Goal: Task Accomplishment & Management: Complete application form

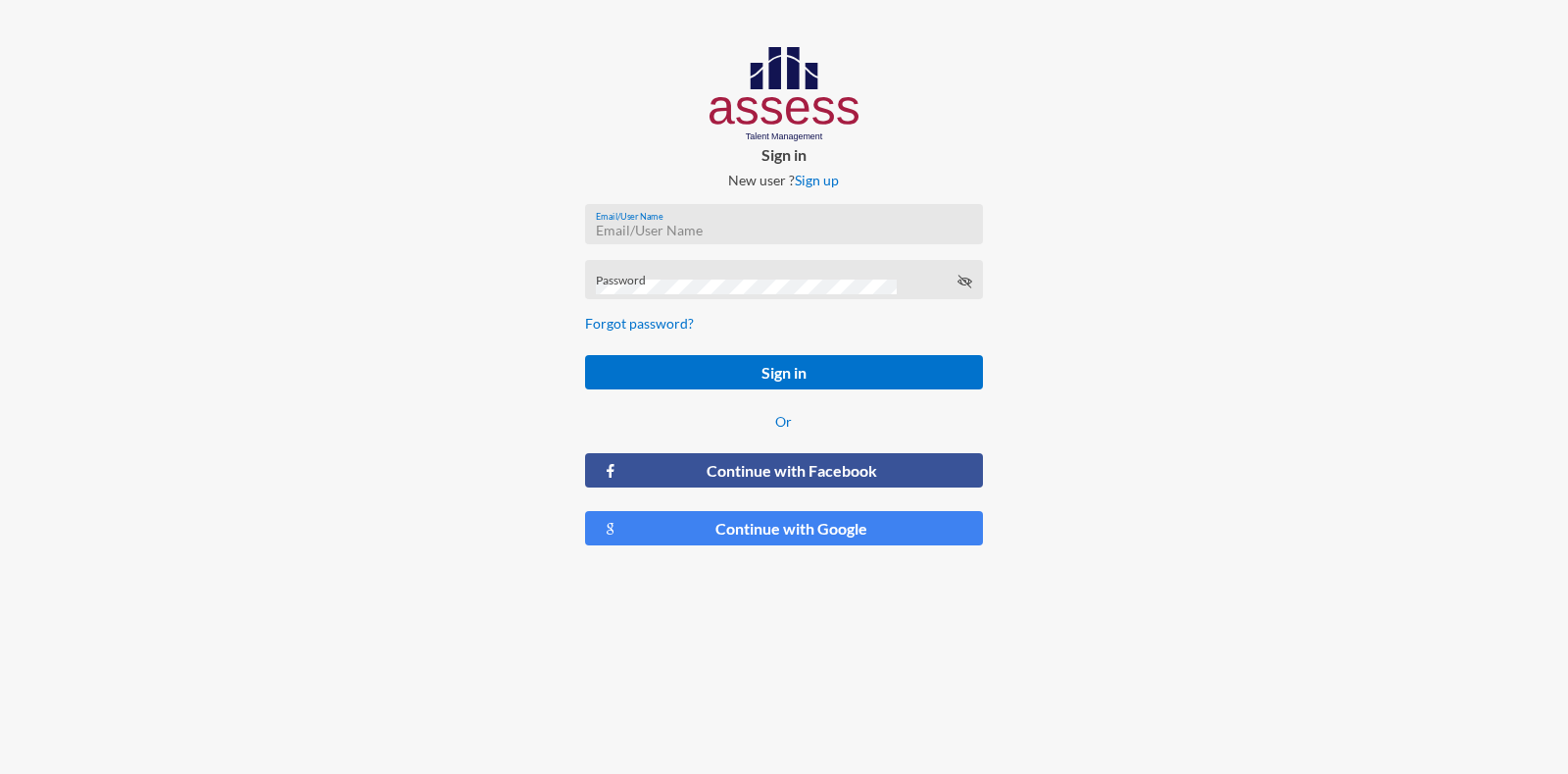
click at [741, 230] on input "Email/User Name" at bounding box center [784, 231] width 376 height 16
click at [648, 225] on input "Email/User Name" at bounding box center [784, 231] width 376 height 16
paste input "RMES_5151"
type input "RMES_5151"
click at [673, 271] on div "Password" at bounding box center [784, 284] width 376 height 30
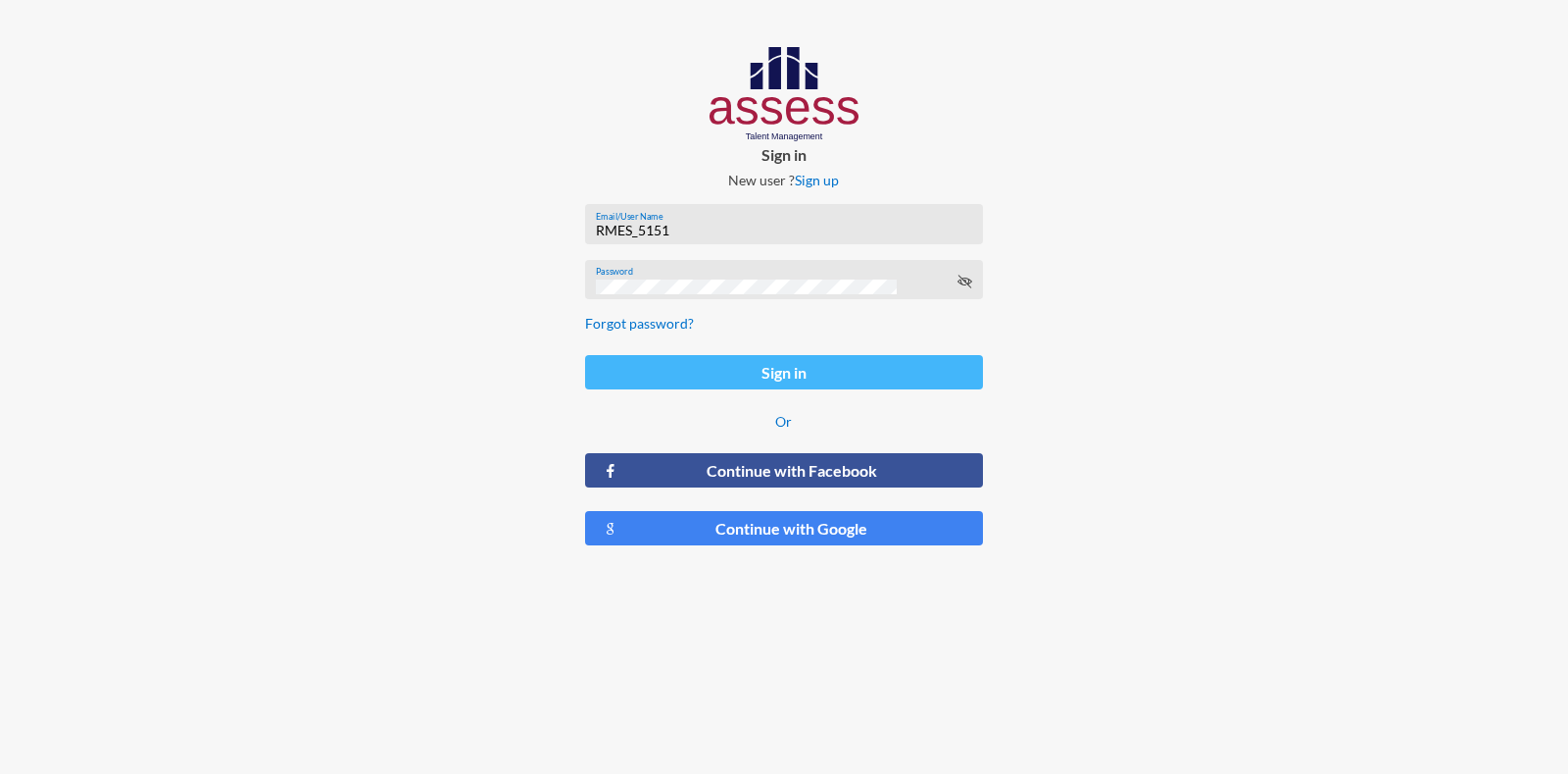
click at [773, 379] on button "Sign in" at bounding box center [784, 372] width 397 height 35
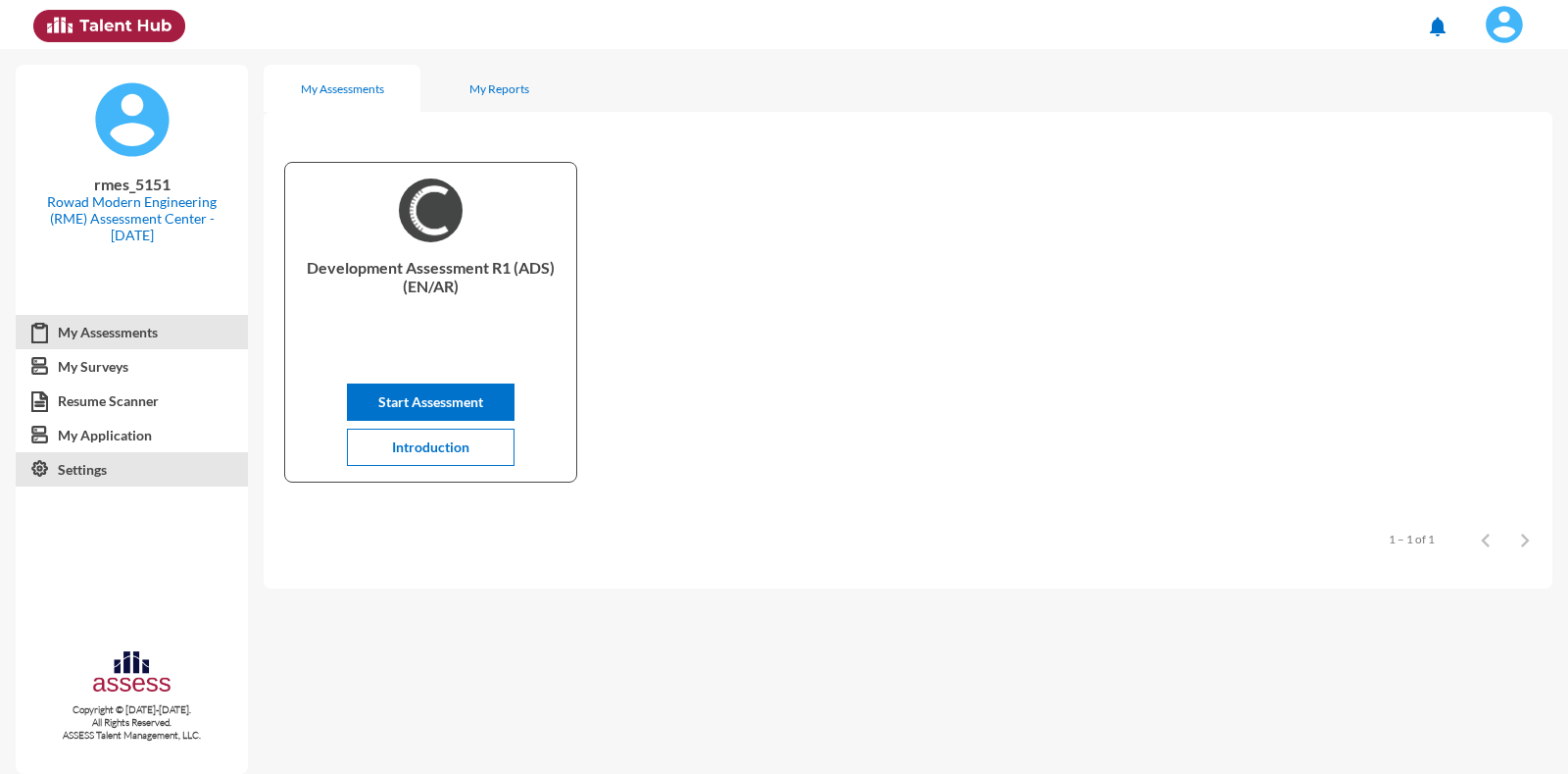
click at [60, 479] on link "Settings" at bounding box center [132, 470] width 233 height 36
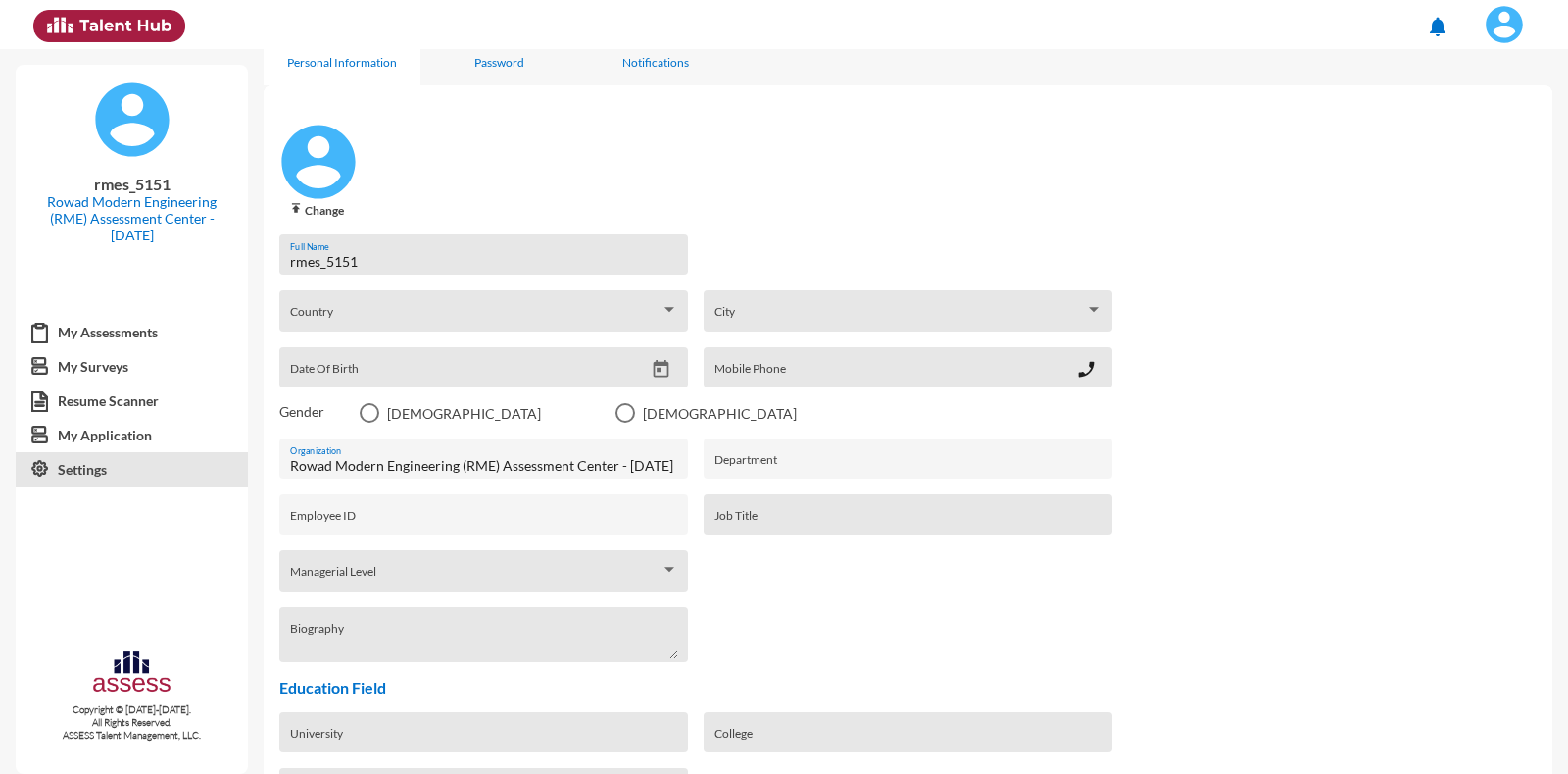
scroll to position [25, 0]
click at [153, 337] on link "My Assessments" at bounding box center [132, 333] width 233 height 36
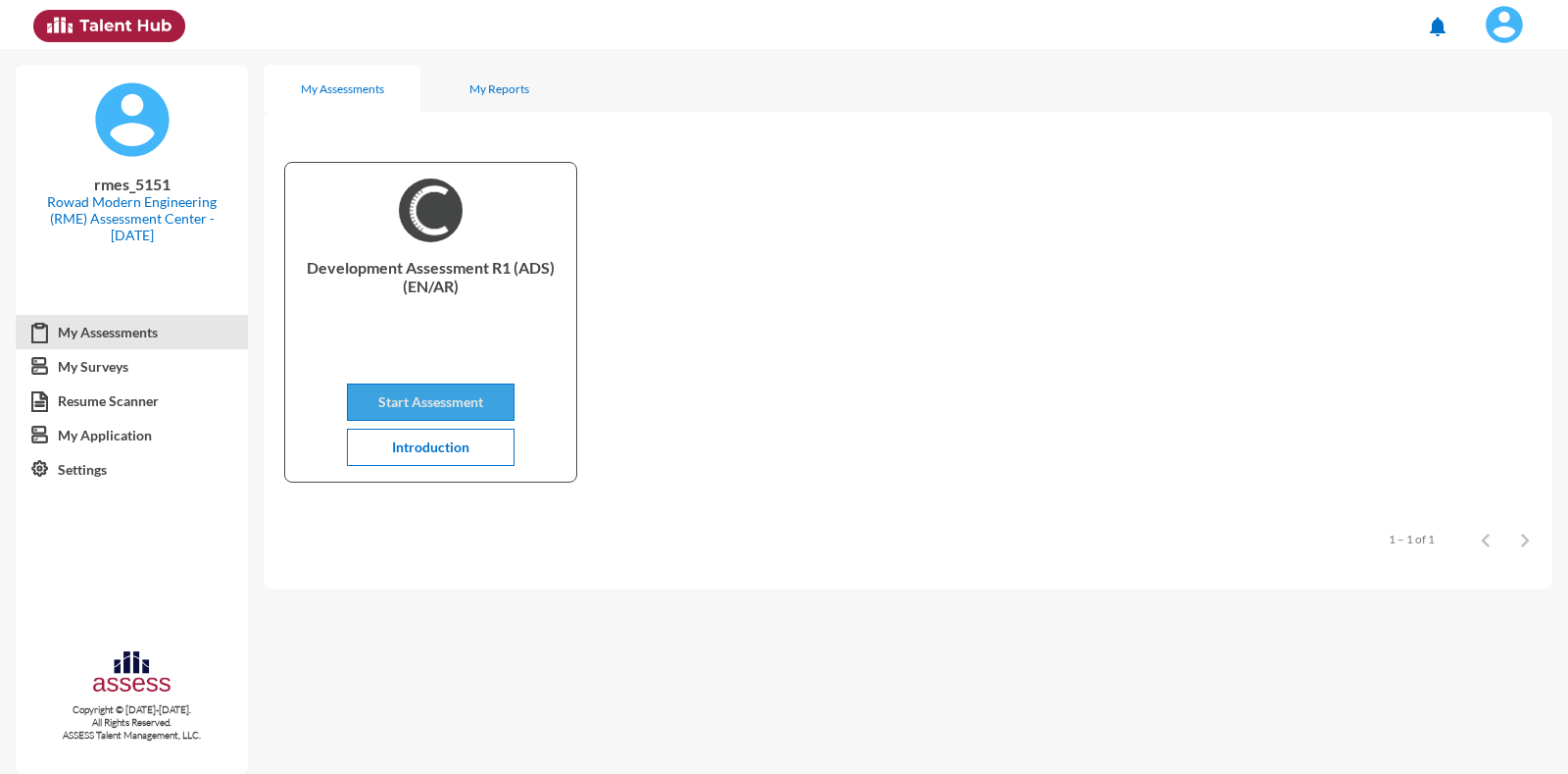
click at [416, 403] on span "Start Assessment" at bounding box center [431, 401] width 105 height 17
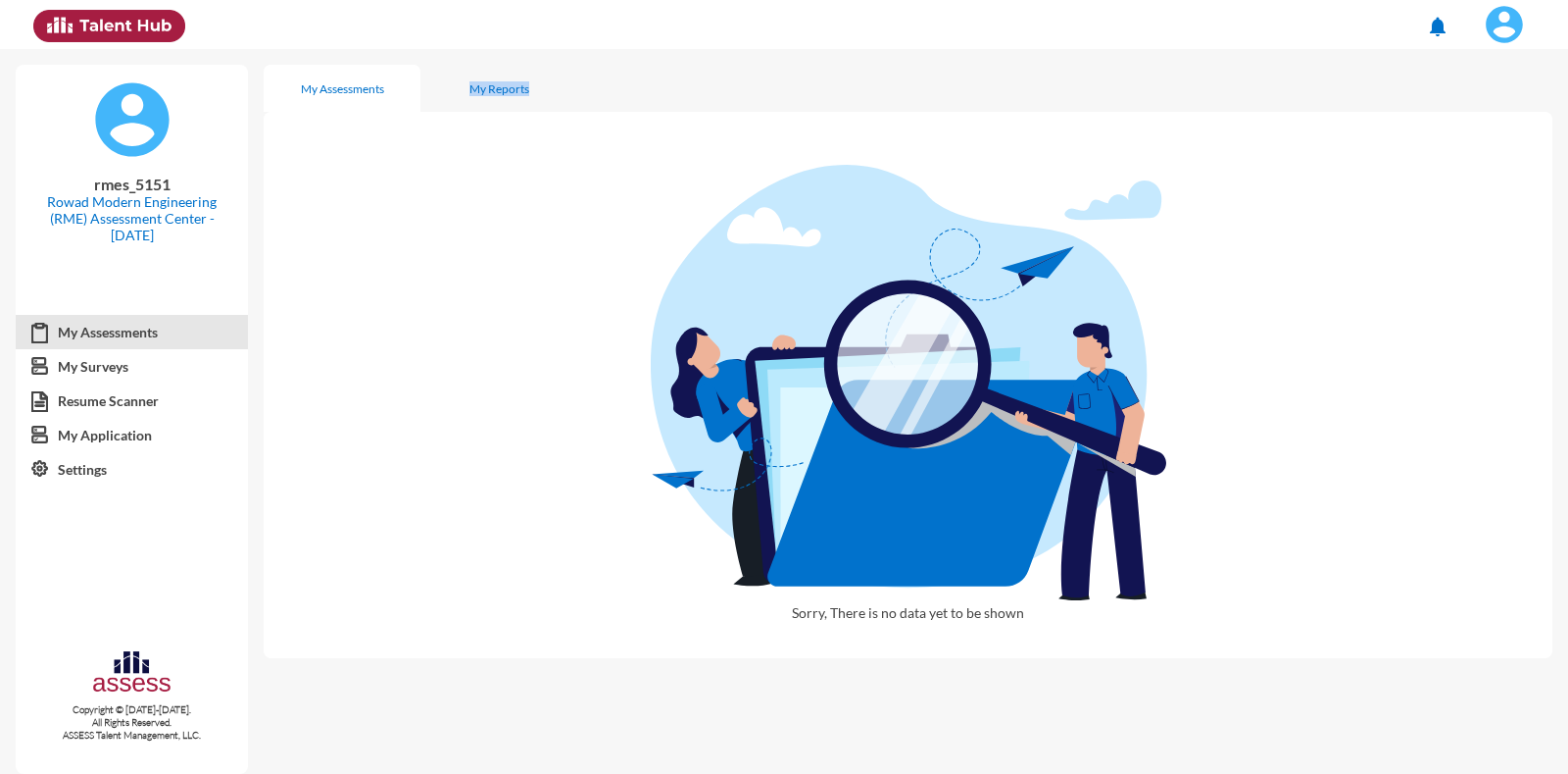
drag, startPoint x: 473, startPoint y: 164, endPoint x: 476, endPoint y: 59, distance: 105.0
click at [476, 59] on div "My Assessments My Reports Sorry, There is no data yet to be shown" at bounding box center [915, 353] width 1305 height 609
click at [494, 93] on div "My Reports" at bounding box center [499, 88] width 59 height 15
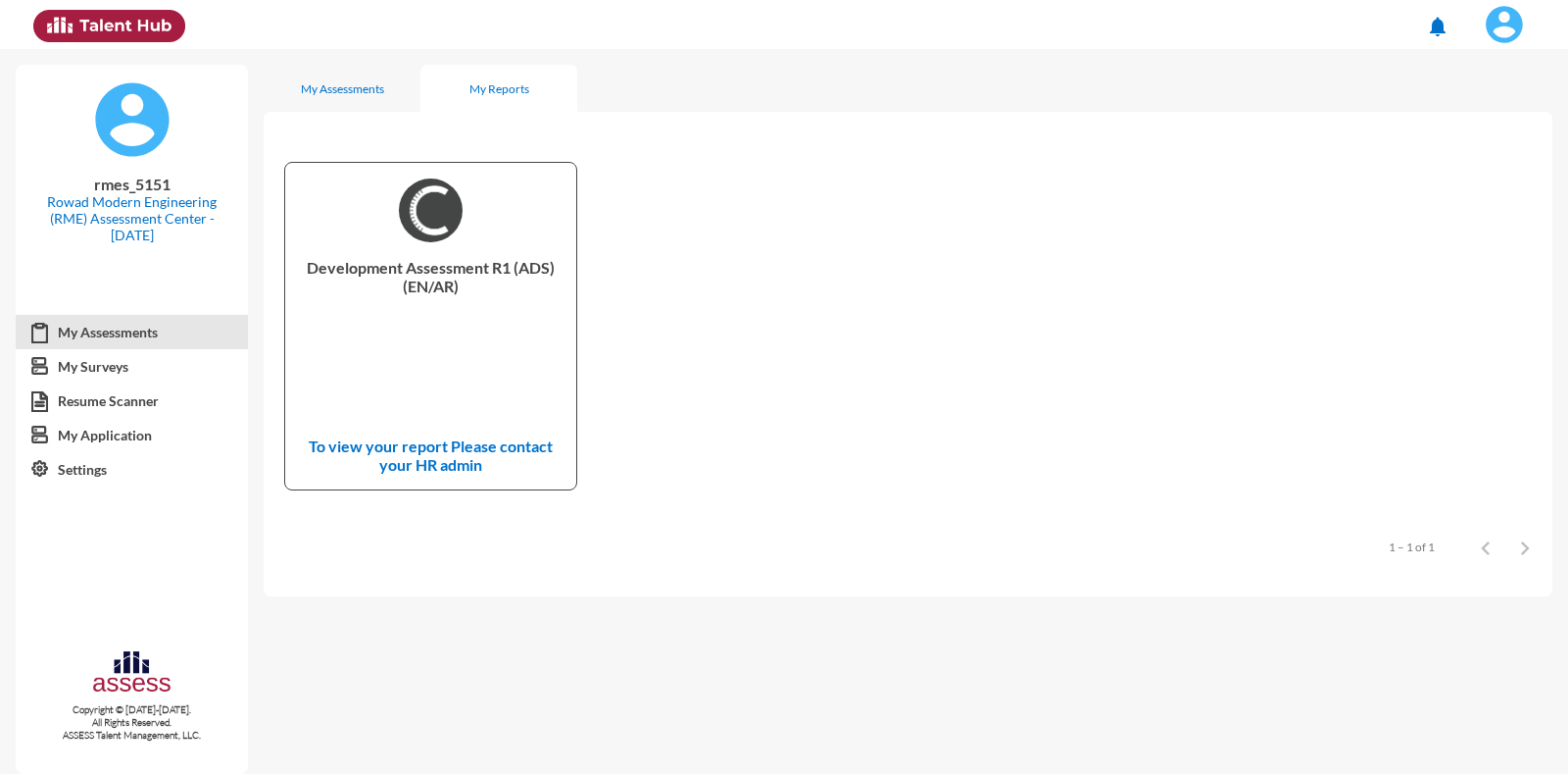
click at [414, 274] on p "Development Assessment R1 (ADS) (EN/AR)" at bounding box center [431, 296] width 260 height 78
click at [501, 310] on p "Development Assessment R1 (ADS) (EN/AR)" at bounding box center [431, 296] width 260 height 78
click at [359, 74] on div "My Assessments" at bounding box center [342, 87] width 157 height 47
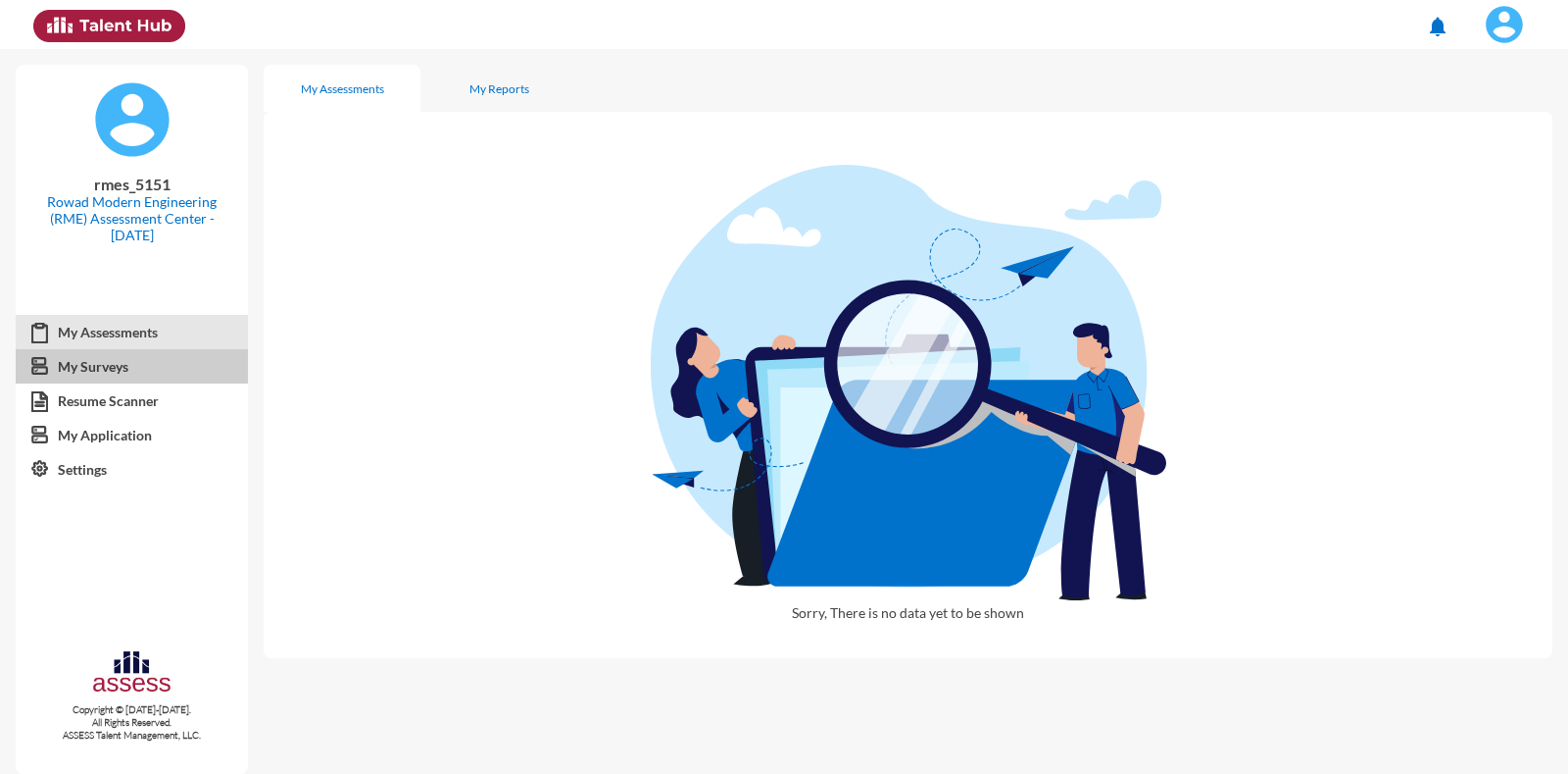
click at [155, 375] on link "My Surveys" at bounding box center [132, 367] width 233 height 36
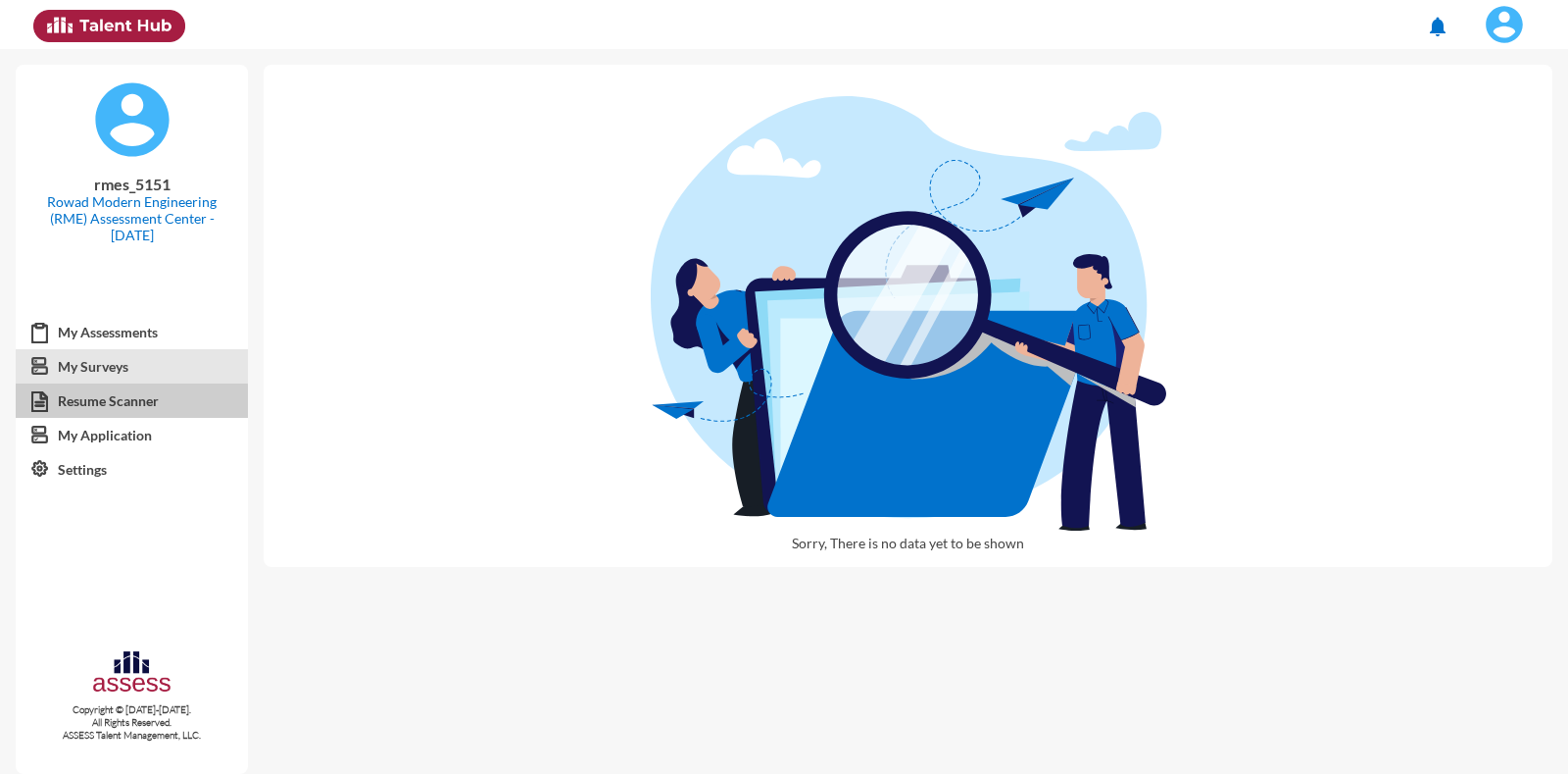
click at [73, 404] on link "Resume Scanner" at bounding box center [132, 401] width 233 height 36
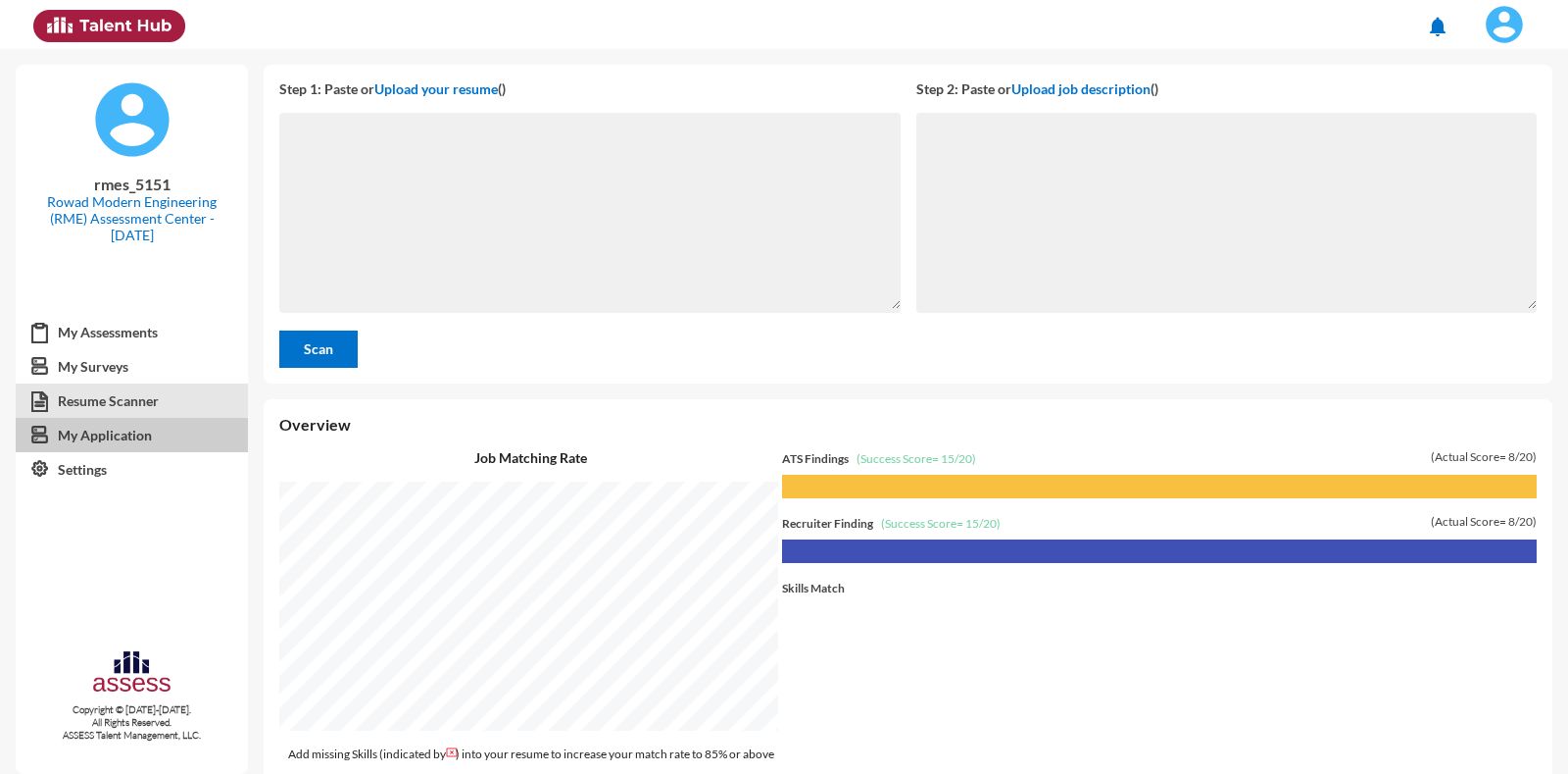
click at [142, 438] on link "My Application" at bounding box center [132, 436] width 233 height 36
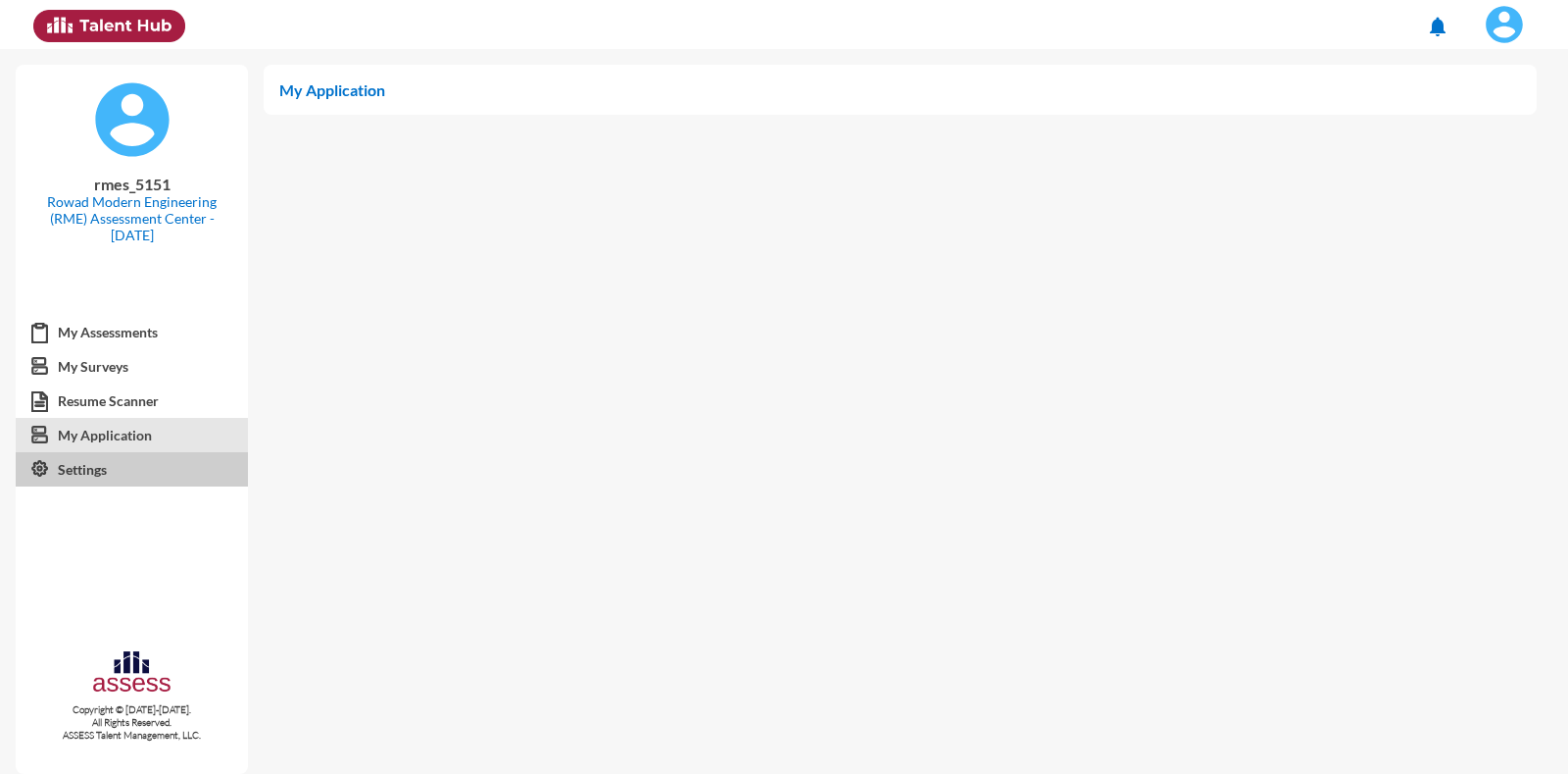
click at [136, 475] on link "Settings" at bounding box center [132, 470] width 233 height 36
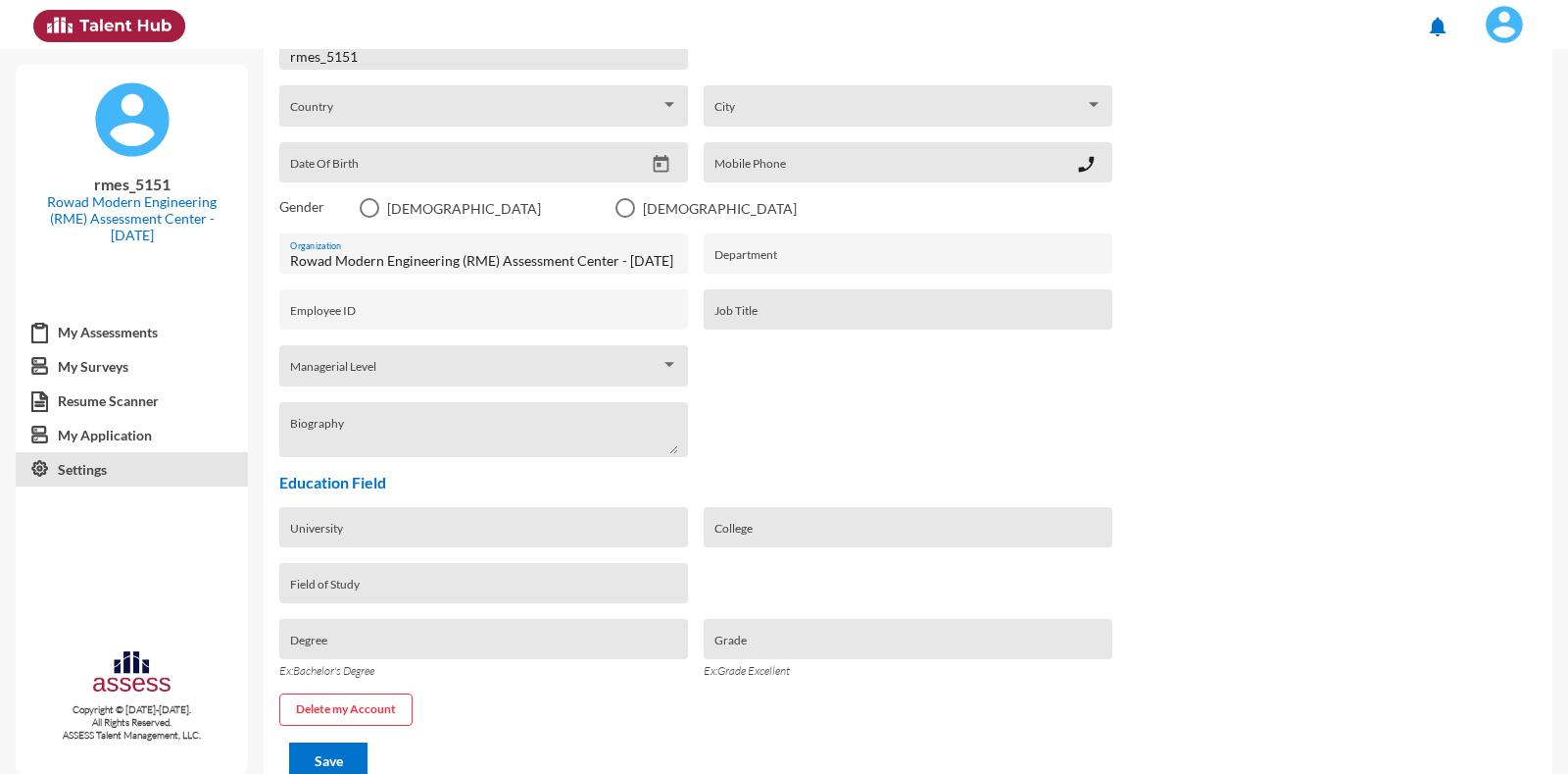
scroll to position [277, 0]
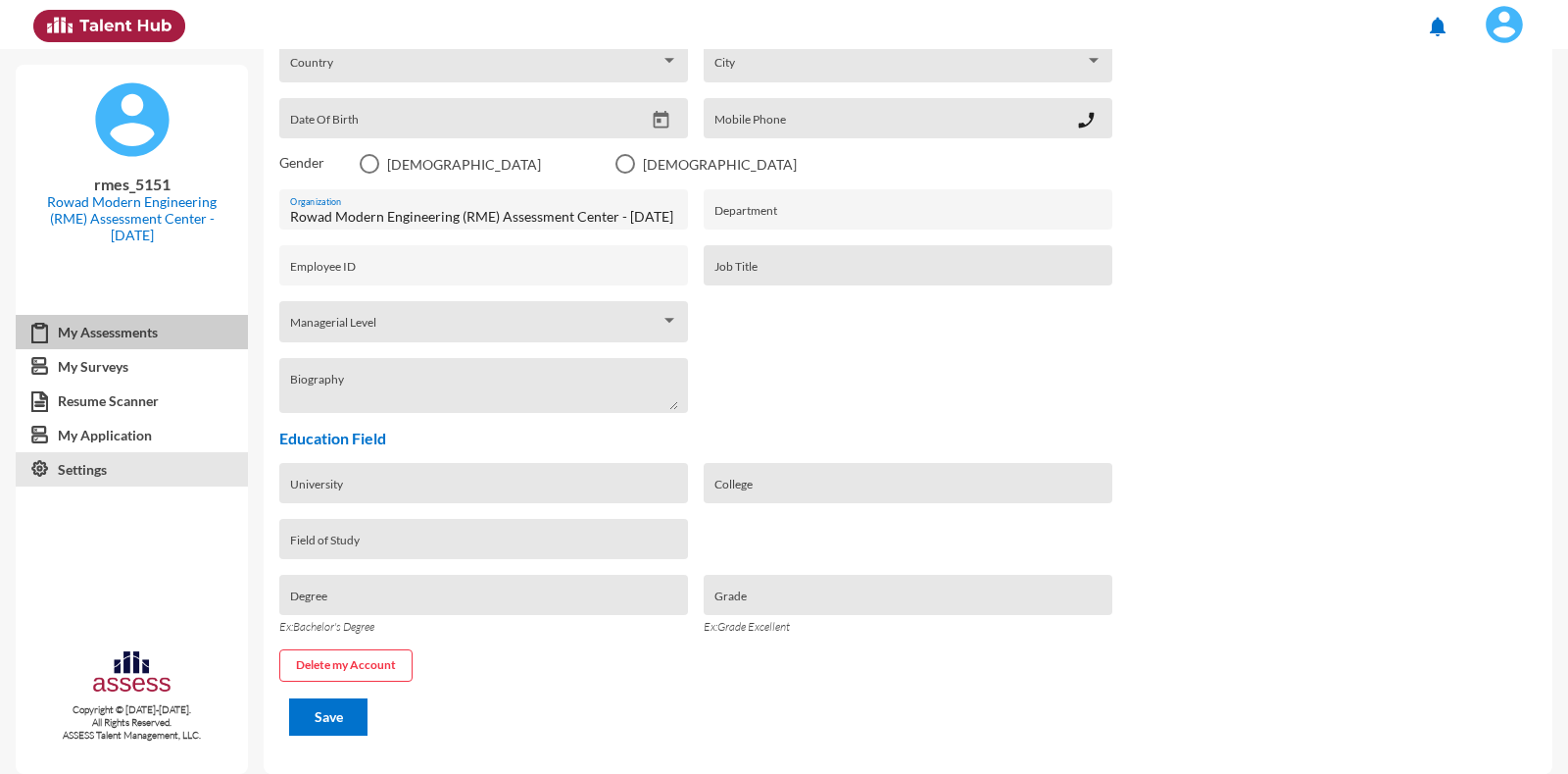
click at [103, 322] on link "My Assessments" at bounding box center [132, 333] width 233 height 36
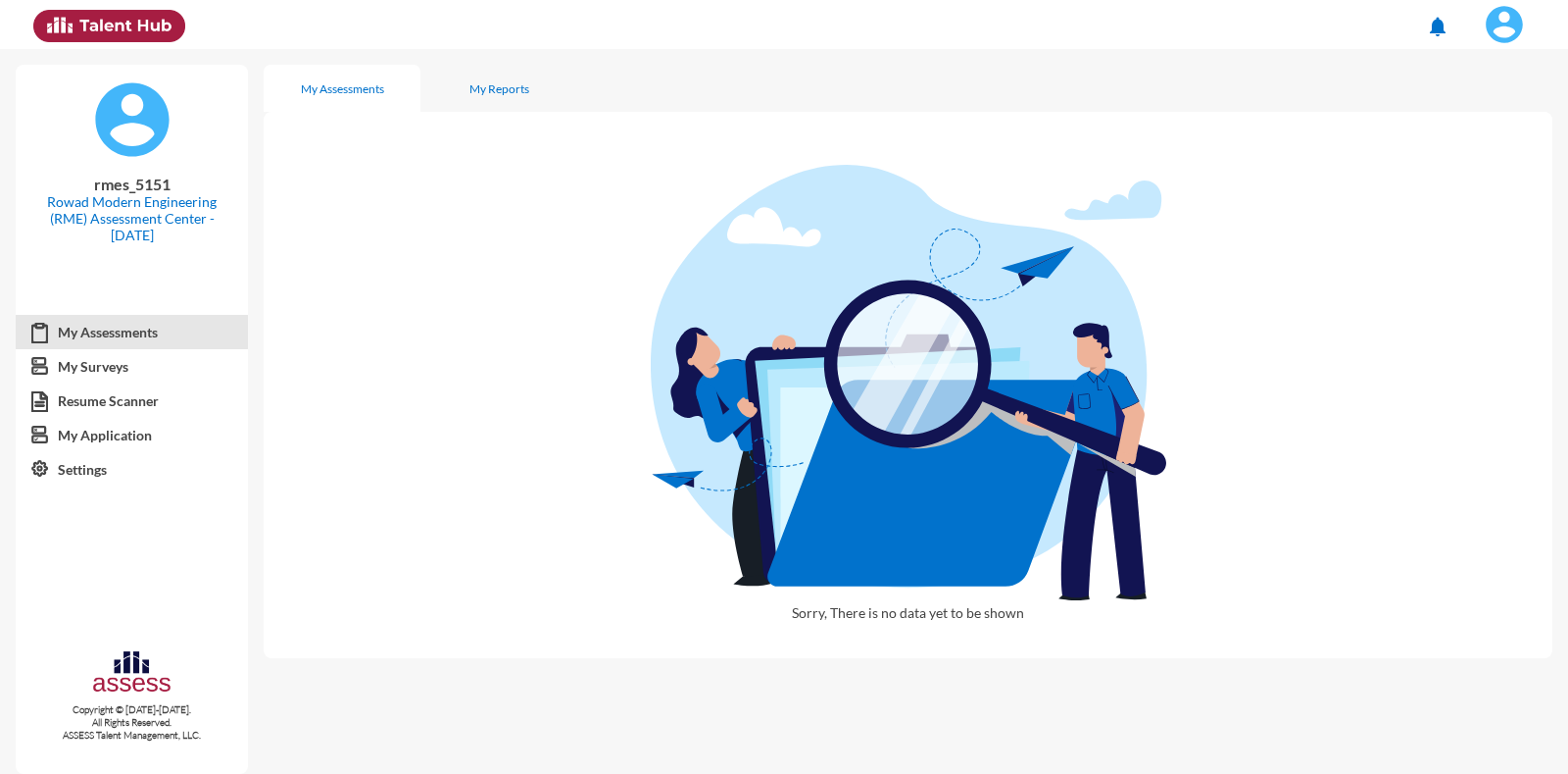
click at [655, 474] on img at bounding box center [908, 382] width 516 height 434
click at [1500, 19] on img at bounding box center [1505, 25] width 40 height 40
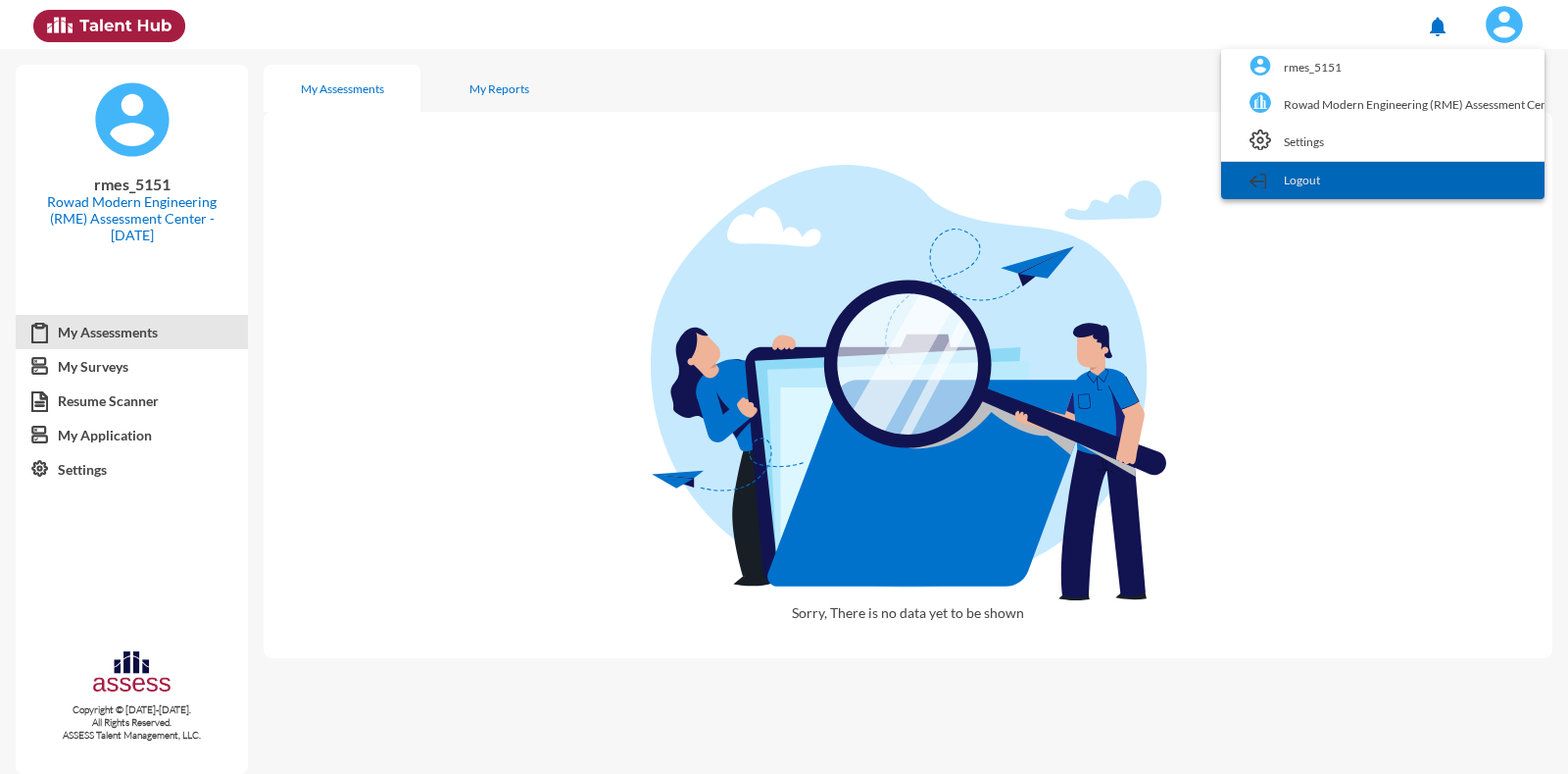
click at [1284, 175] on link "Logout" at bounding box center [1383, 180] width 304 height 38
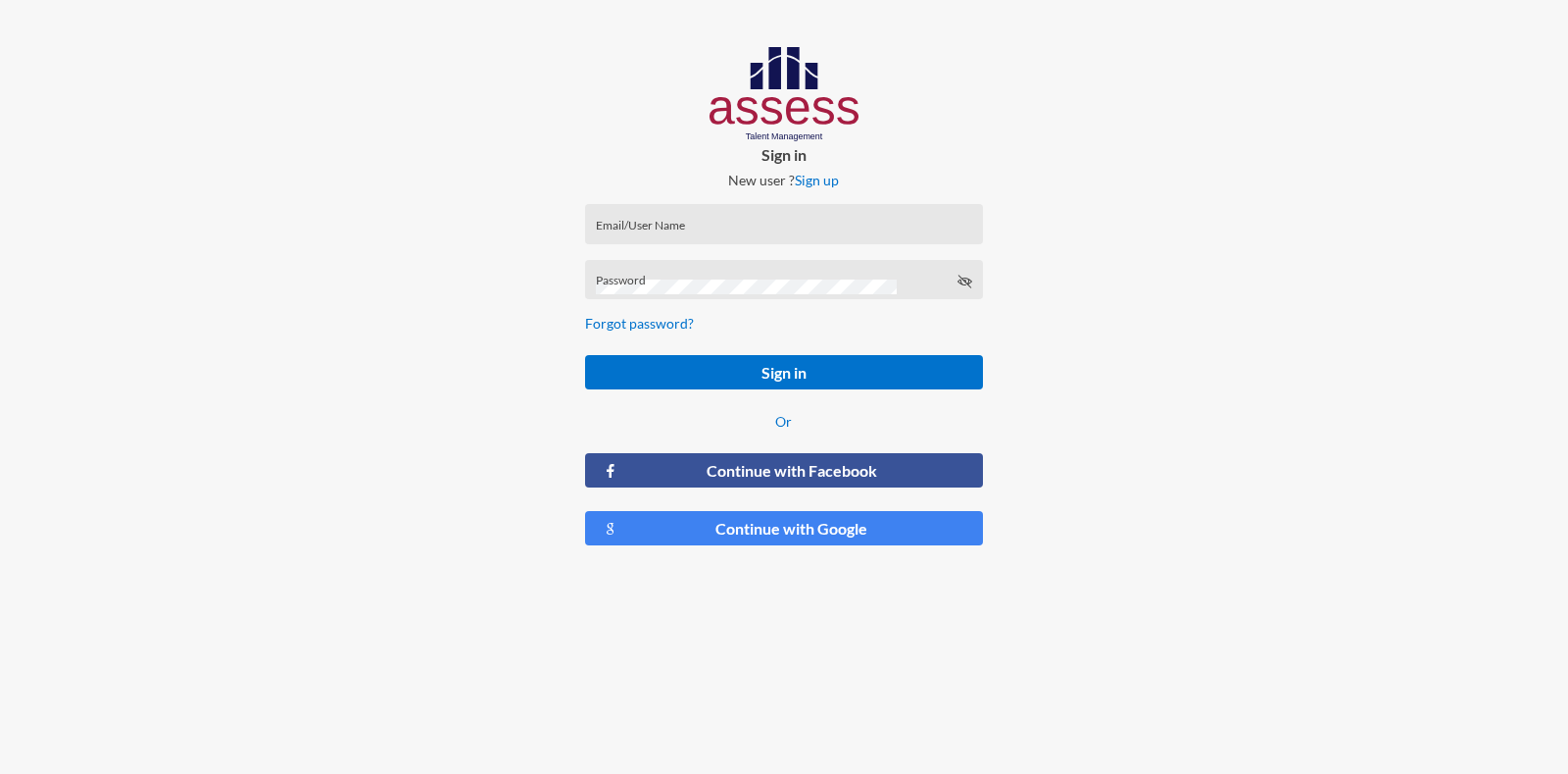
type input "RMES_5151"
click at [1256, 310] on div at bounding box center [1307, 304] width 522 height 608
click at [1228, 463] on div at bounding box center [1307, 304] width 522 height 608
click at [1076, 155] on div at bounding box center [1307, 304] width 522 height 608
click at [484, 74] on div at bounding box center [261, 304] width 522 height 608
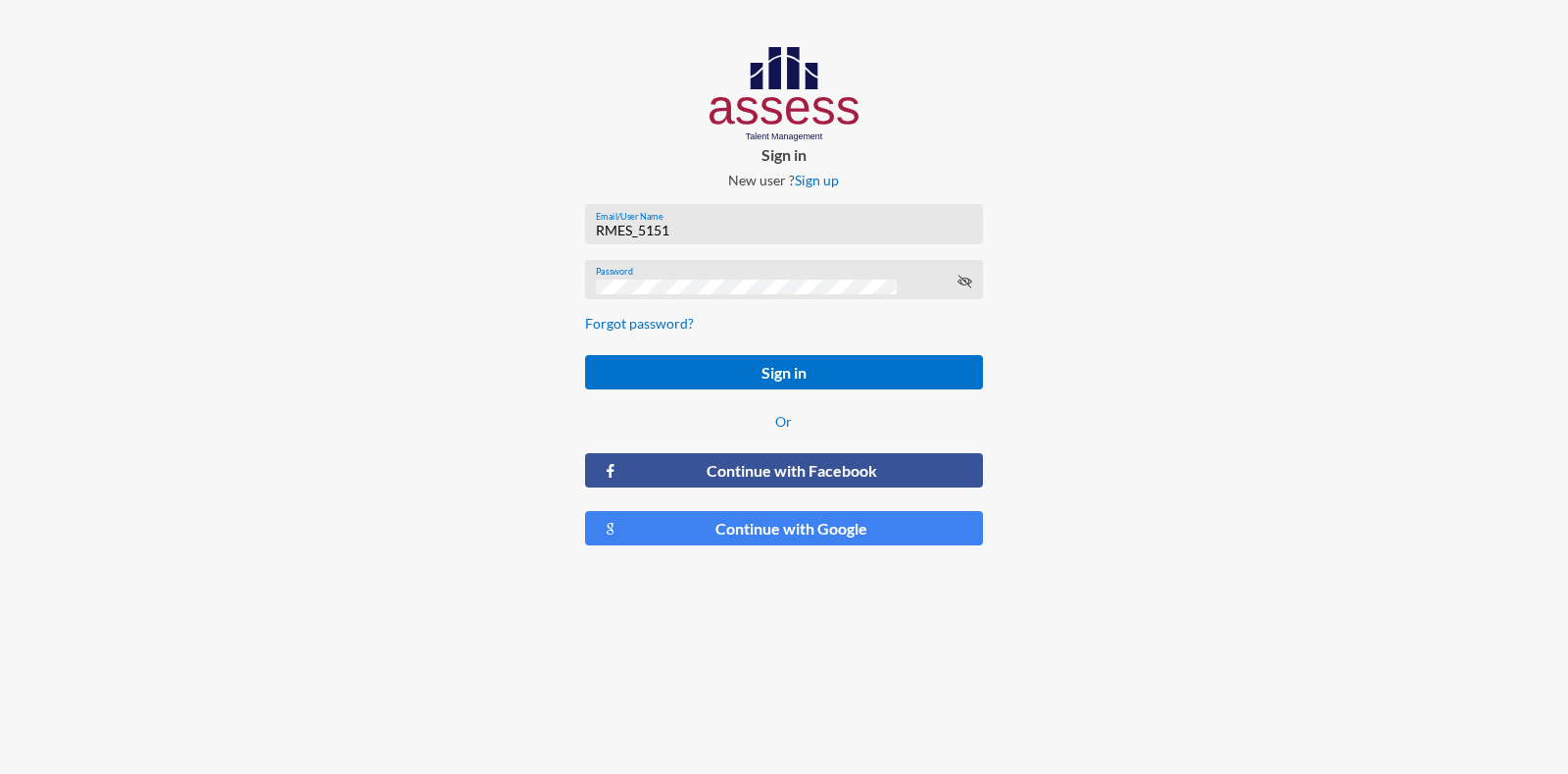
click at [484, 74] on div at bounding box center [261, 304] width 522 height 608
click at [436, 85] on div at bounding box center [261, 304] width 522 height 608
click at [496, 235] on div at bounding box center [261, 304] width 522 height 608
click at [1177, 242] on div at bounding box center [1307, 304] width 522 height 608
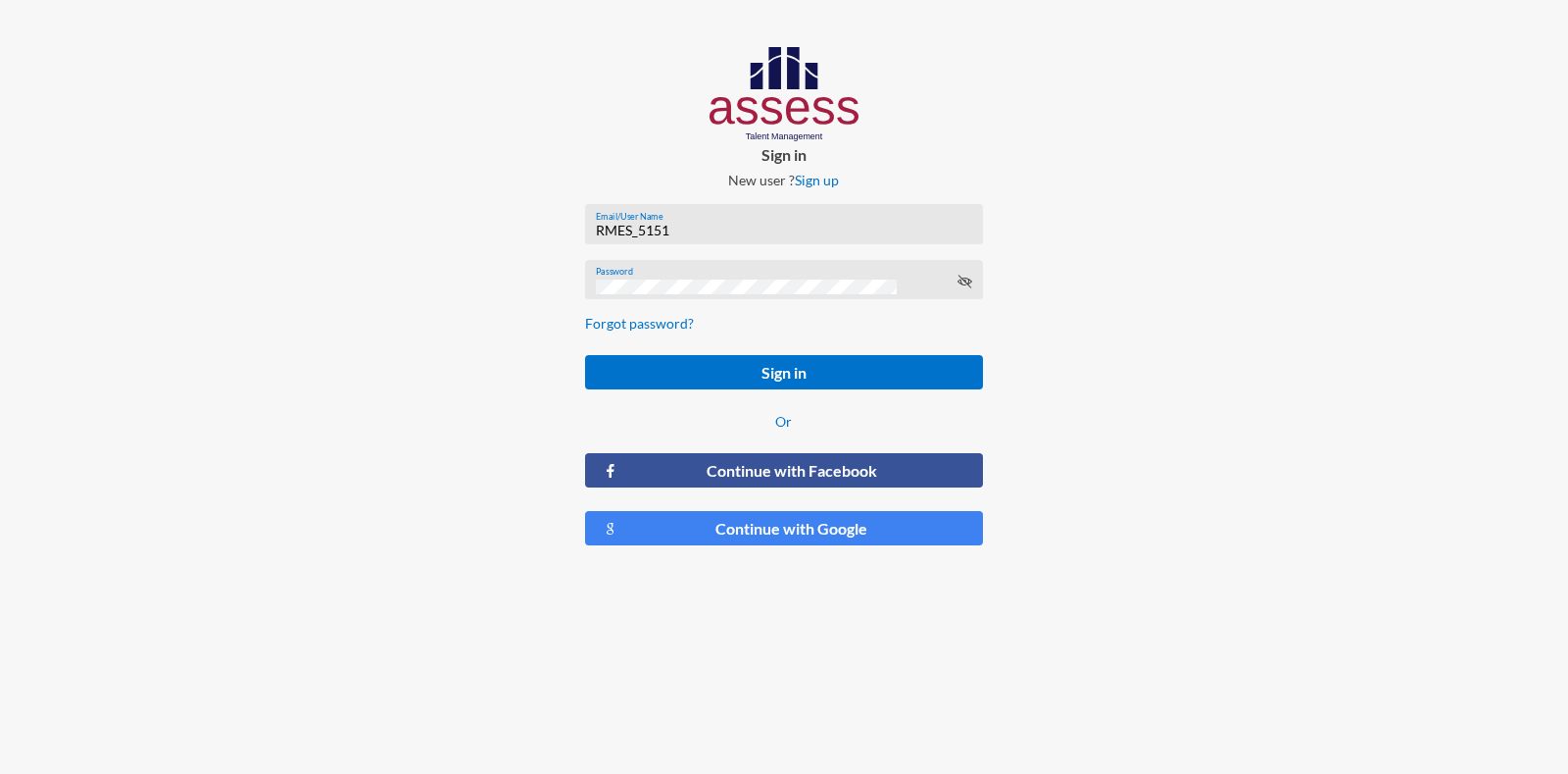
click at [1087, 288] on div at bounding box center [1307, 304] width 522 height 608
